Goal: Navigation & Orientation: Find specific page/section

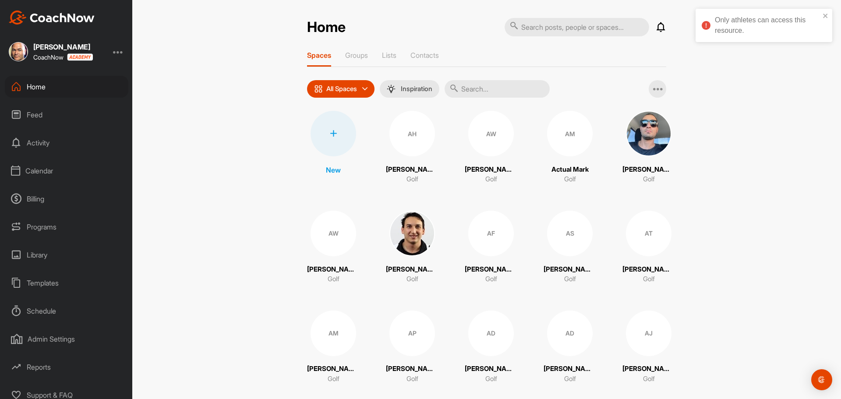
click at [35, 170] on div "Calendar" at bounding box center [67, 171] width 124 height 22
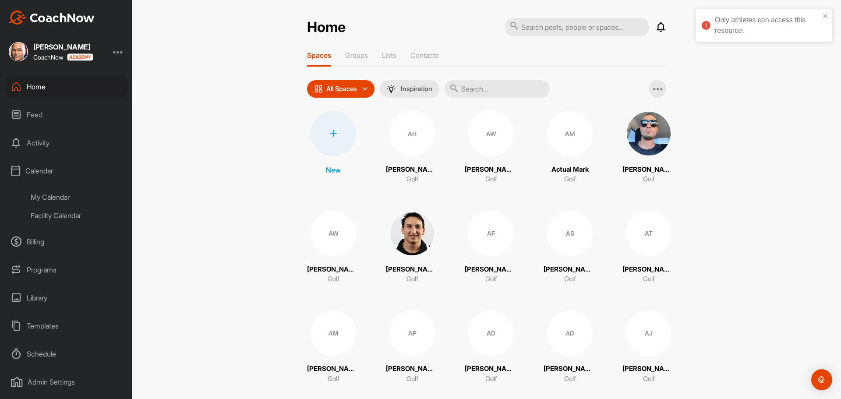
click at [48, 210] on div "Facility Calendar" at bounding box center [77, 215] width 104 height 18
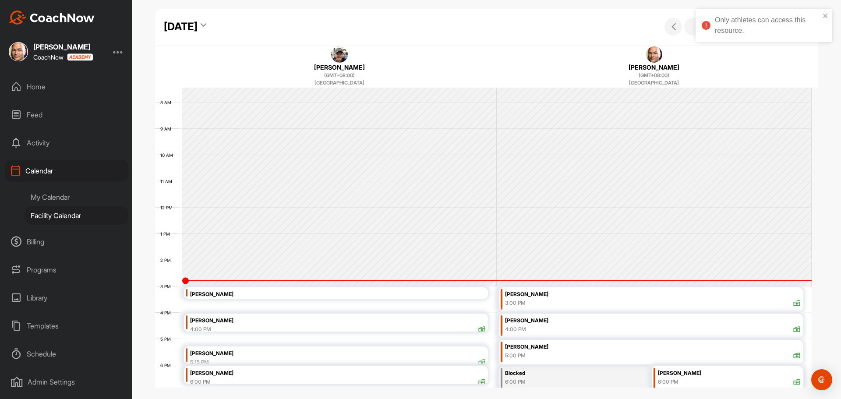
scroll to position [239, 0]
